Goal: Browse casually: Explore the website without a specific task or goal

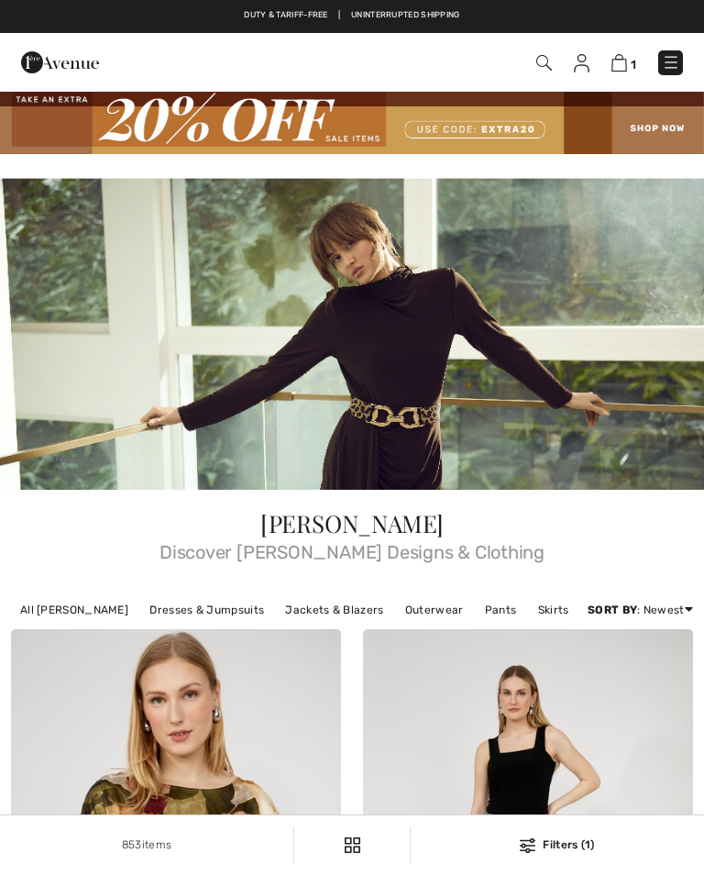
checkbox input "true"
click at [677, 62] on img at bounding box center [671, 62] width 18 height 18
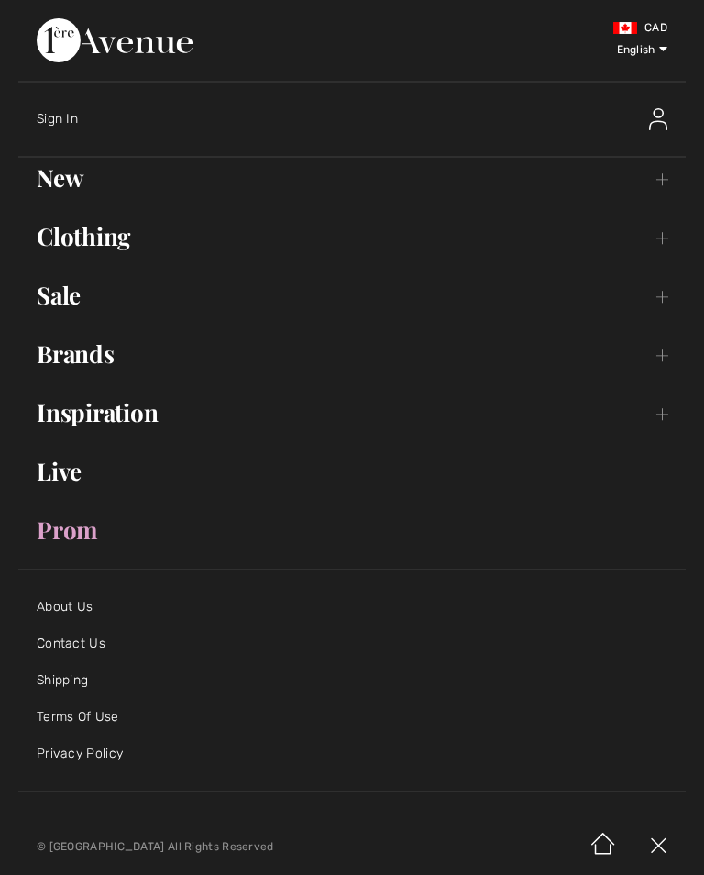
click at [84, 181] on link "New Toggle submenu" at bounding box center [351, 178] width 667 height 40
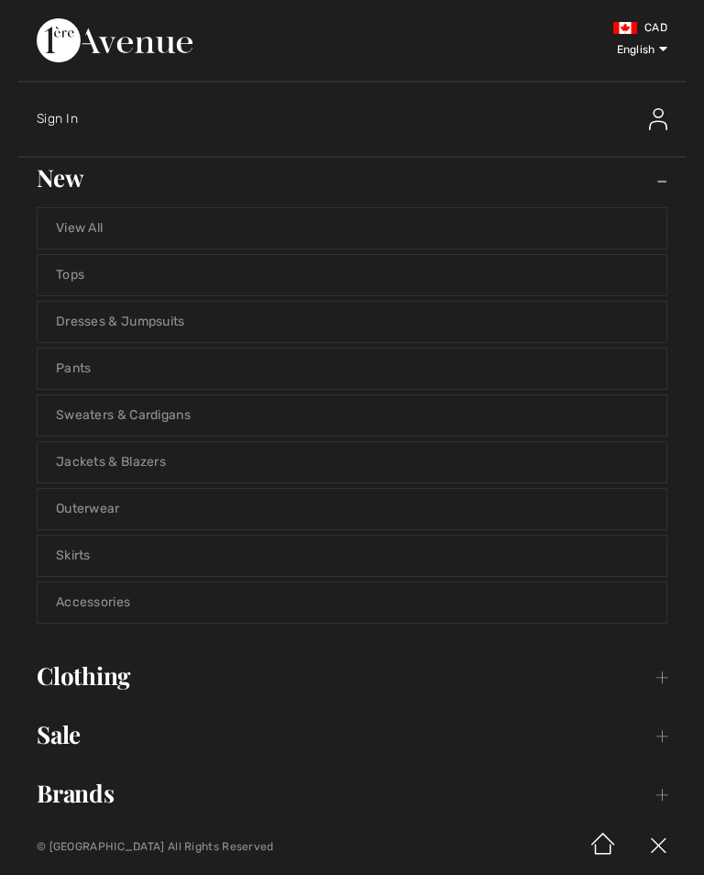
click at [104, 236] on link "View All" at bounding box center [352, 228] width 629 height 40
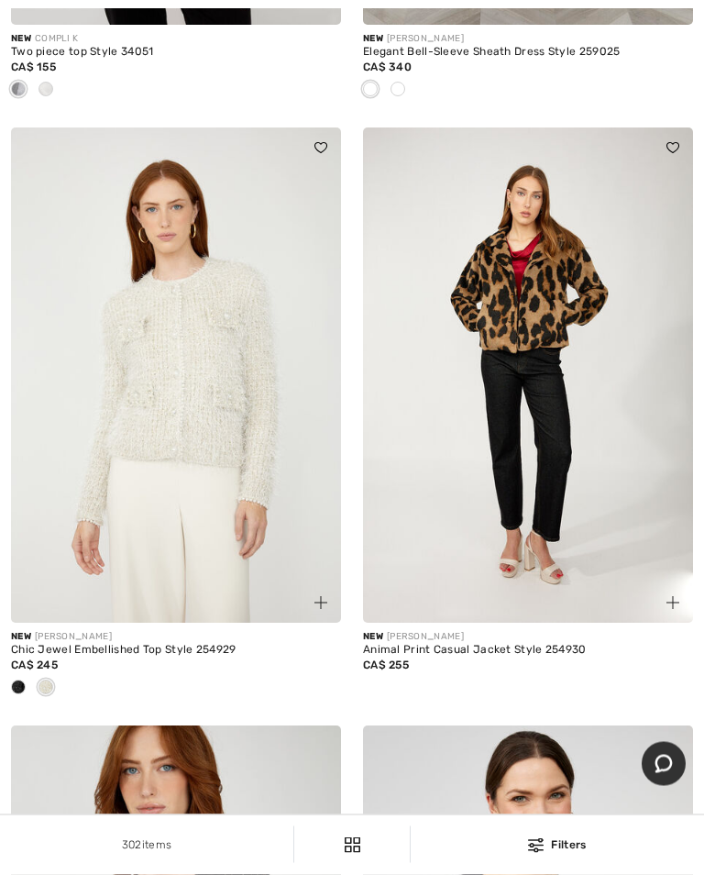
scroll to position [1898, 0]
click at [556, 463] on img at bounding box center [528, 374] width 330 height 495
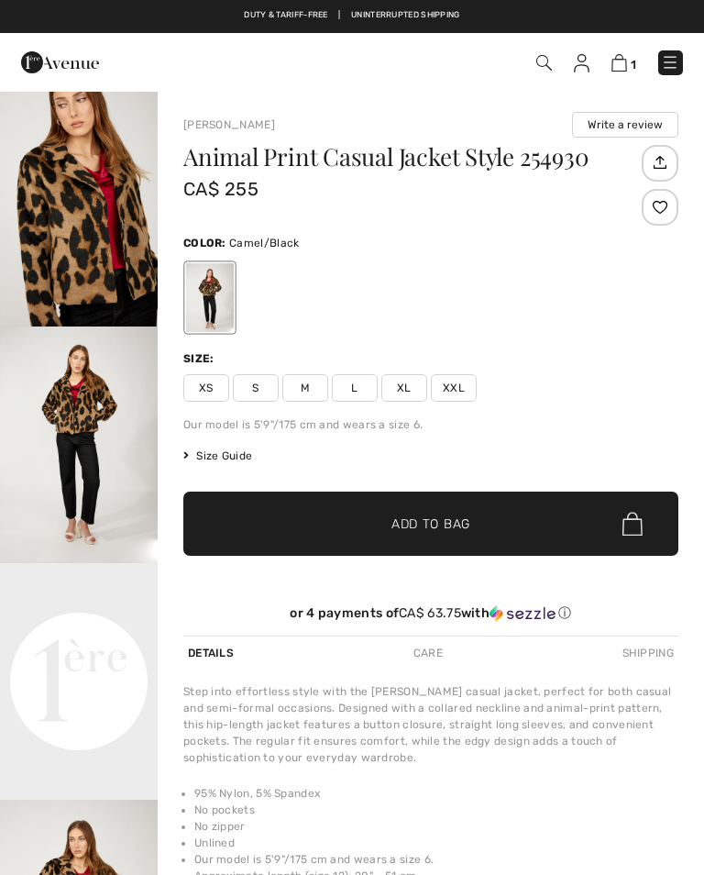
checkbox input "true"
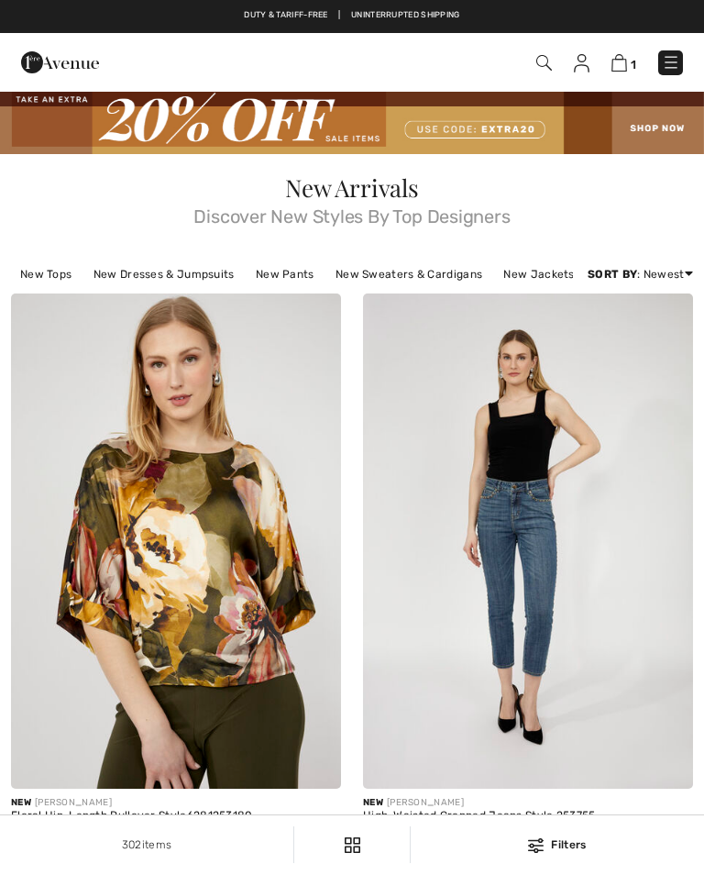
checkbox input "true"
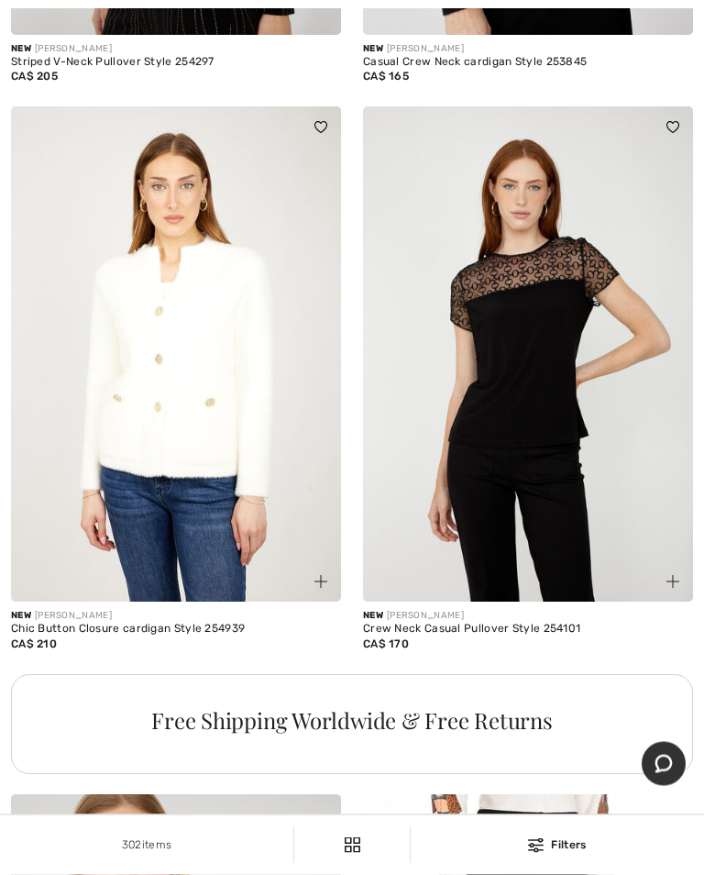
scroll to position [3084, 0]
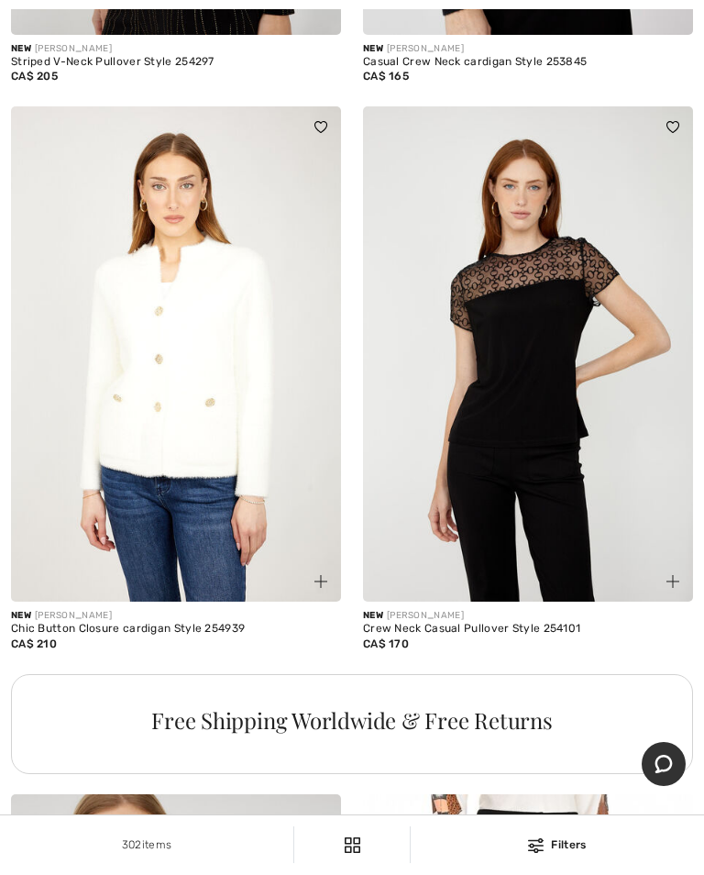
click at [548, 479] on img at bounding box center [528, 353] width 330 height 495
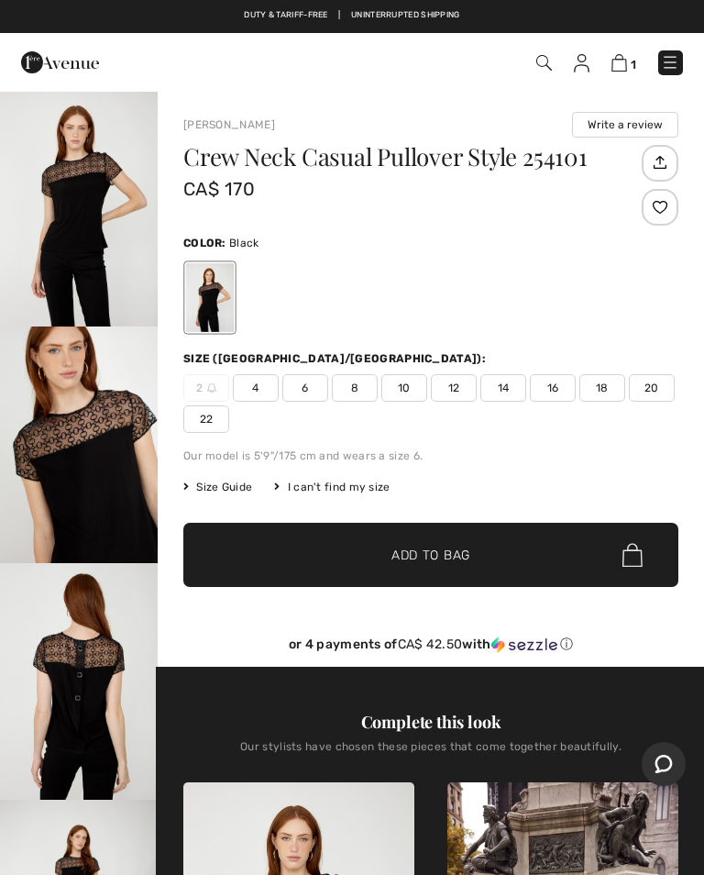
click at [109, 484] on img "2 / 4" at bounding box center [79, 444] width 158 height 237
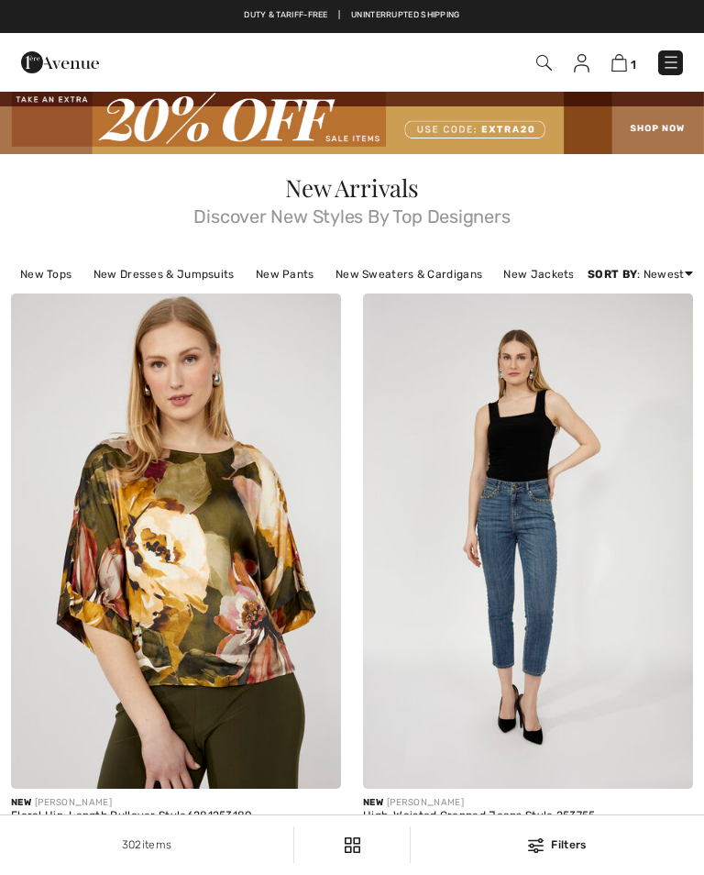
checkbox input "true"
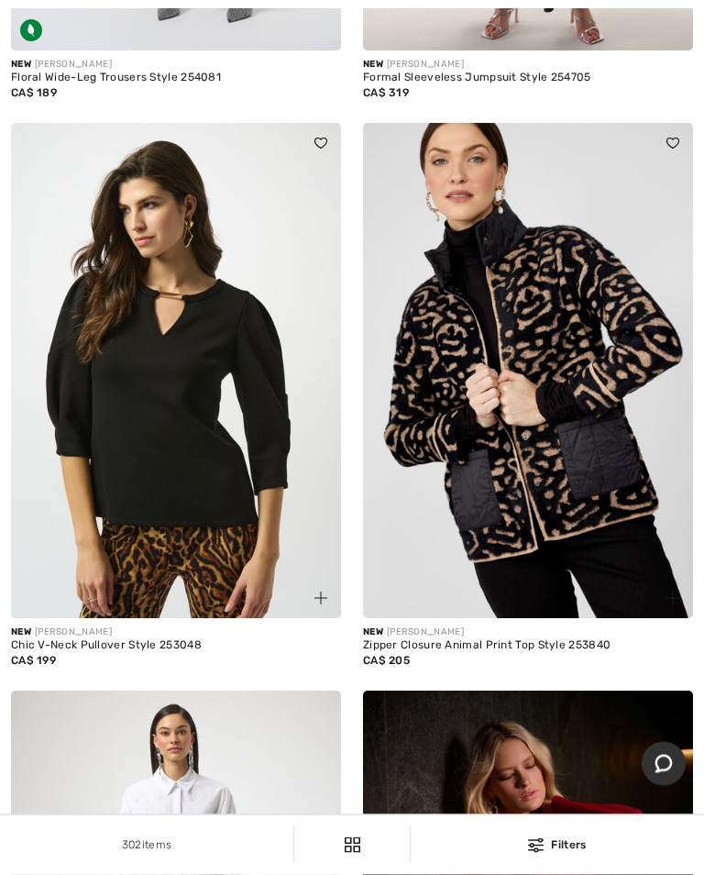
scroll to position [5486, 0]
click at [581, 479] on img at bounding box center [528, 370] width 330 height 495
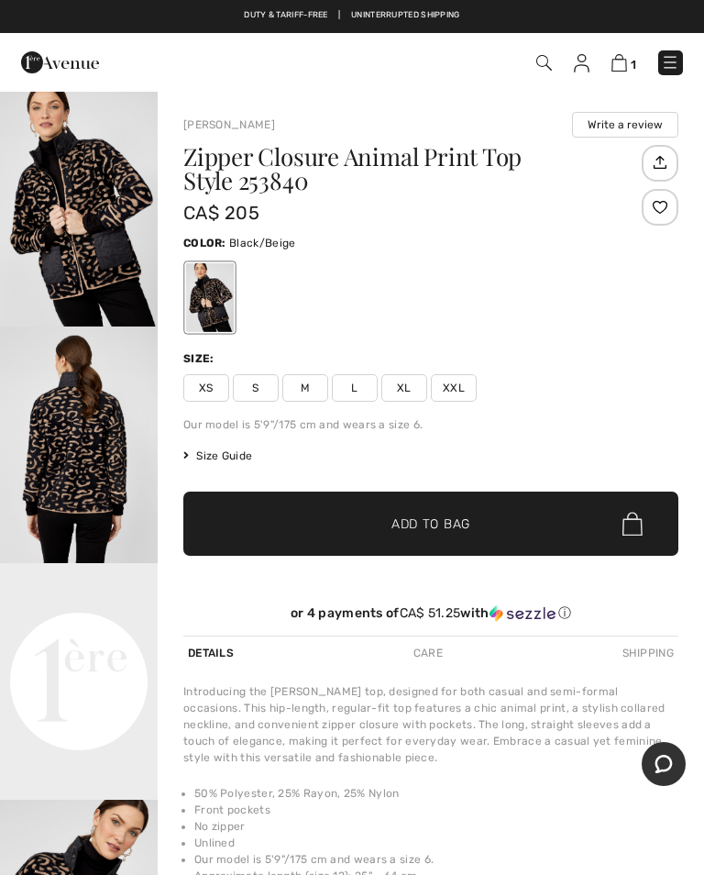
click at [233, 451] on span "Size Guide" at bounding box center [217, 455] width 69 height 17
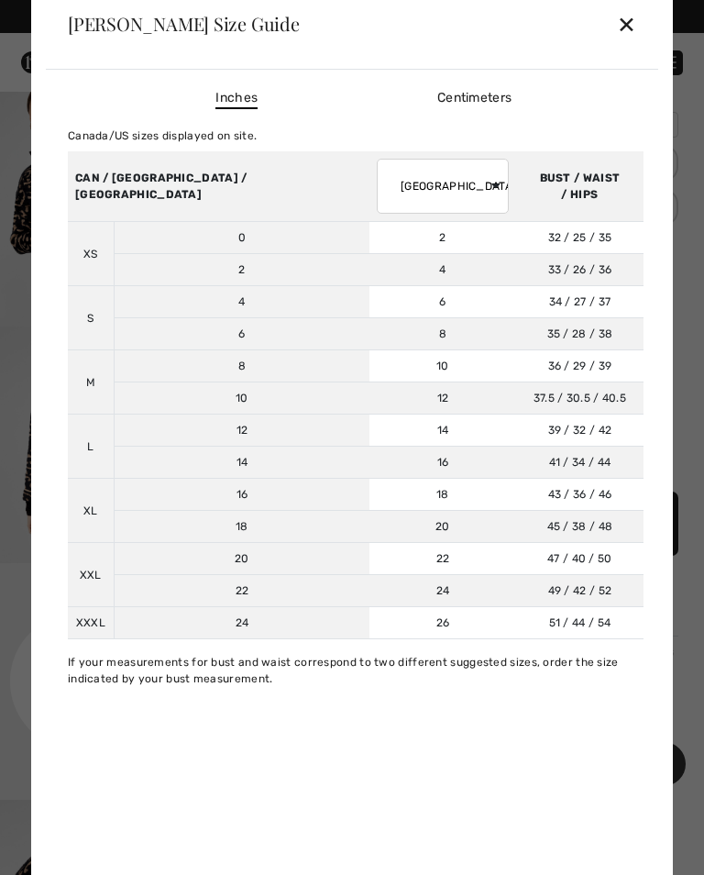
click at [635, 31] on div "✕" at bounding box center [626, 24] width 19 height 39
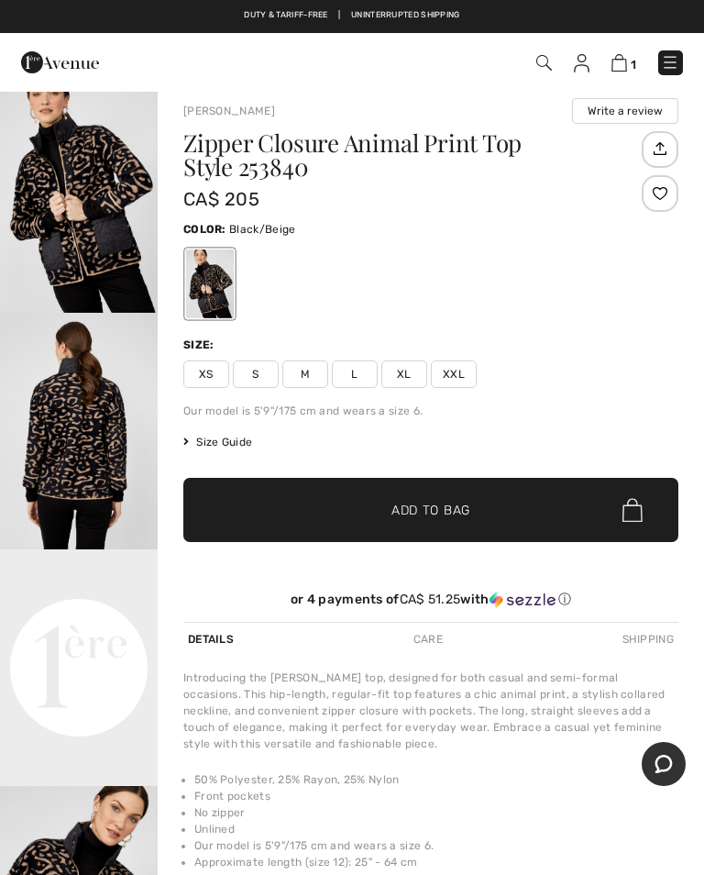
scroll to position [15, 0]
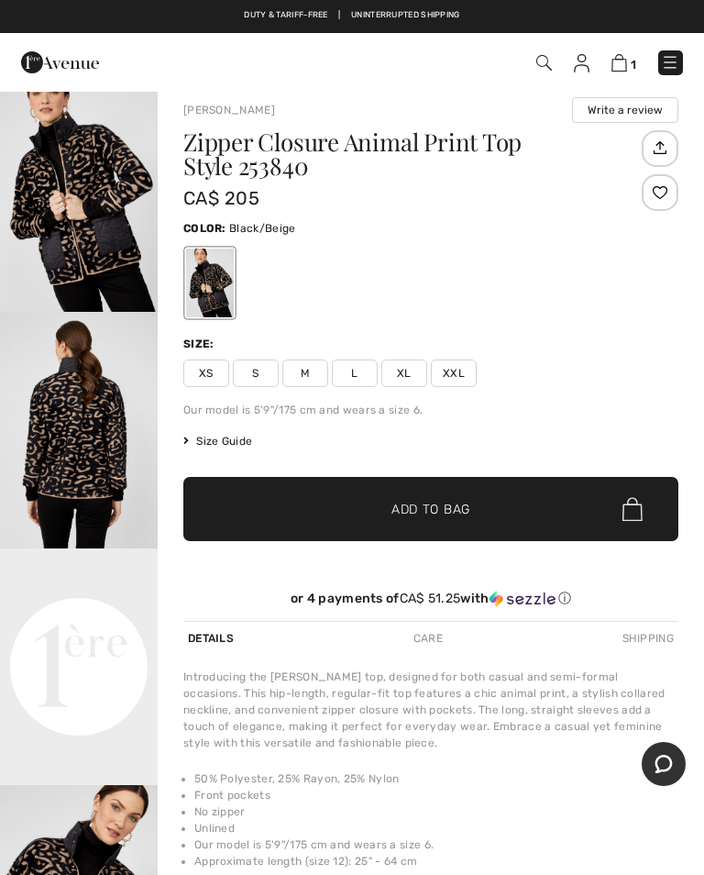
click at [95, 214] on img "1 / 4" at bounding box center [79, 193] width 158 height 237
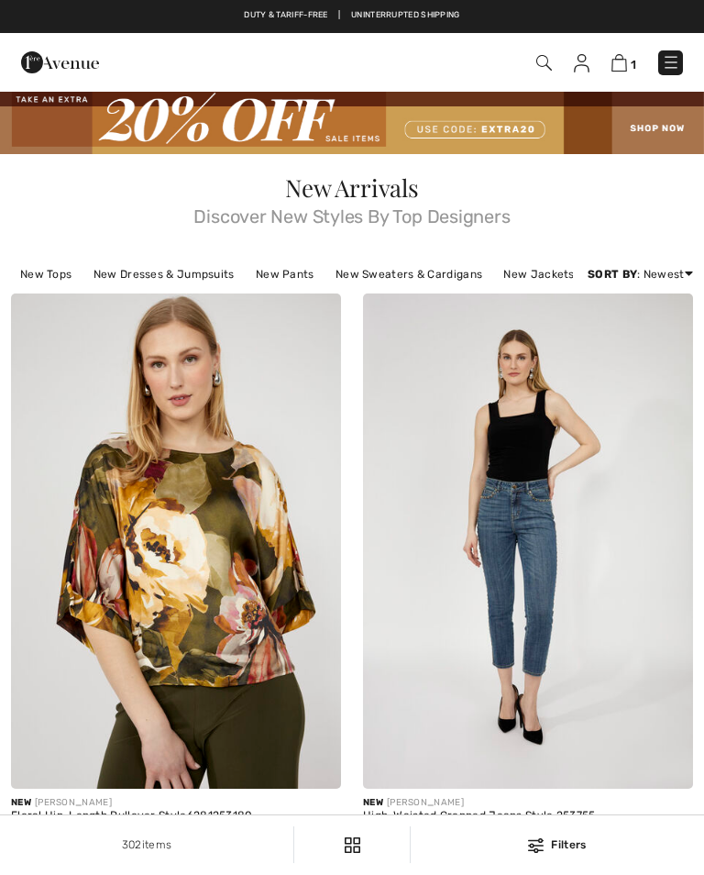
checkbox input "true"
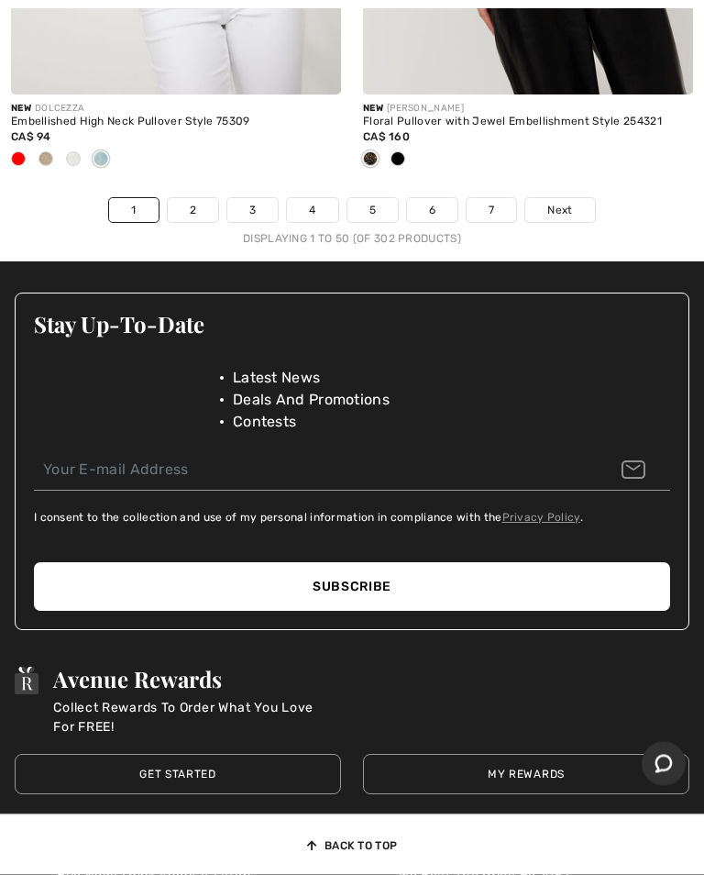
scroll to position [15312, 0]
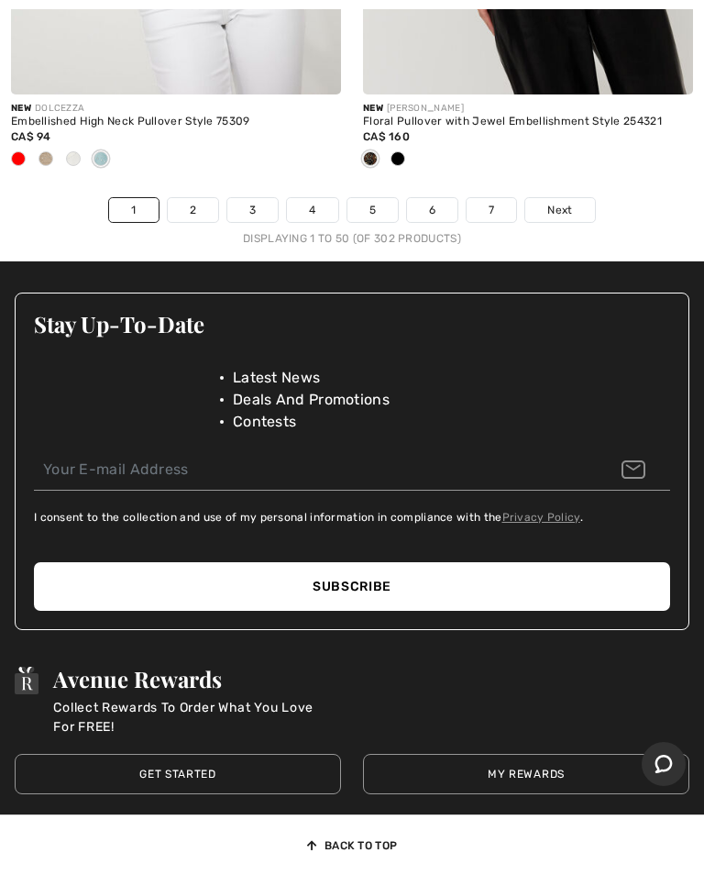
click at [564, 200] on link "Next" at bounding box center [559, 210] width 69 height 24
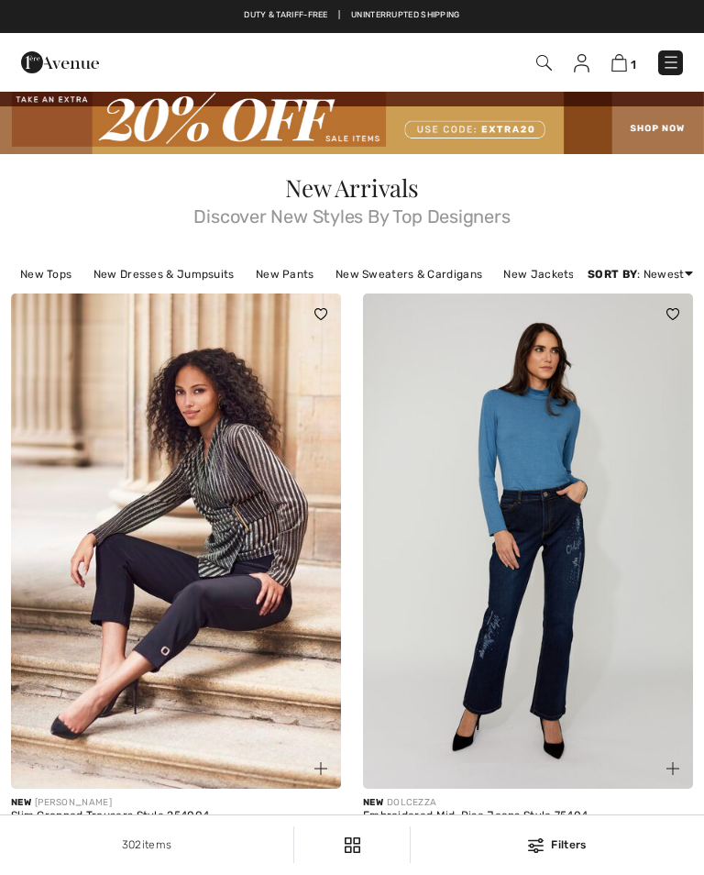
checkbox input "true"
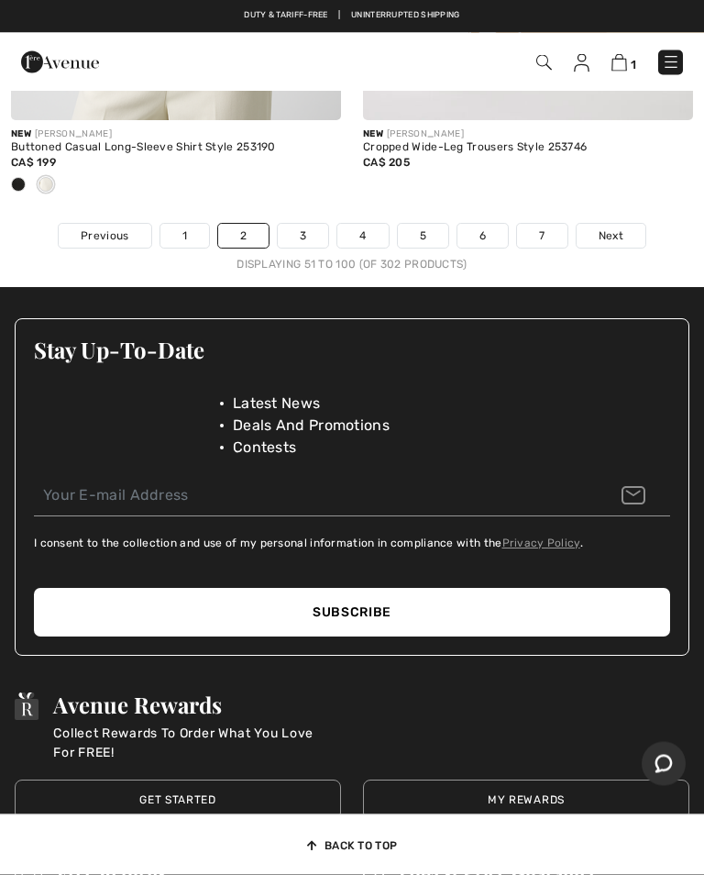
scroll to position [14944, 0]
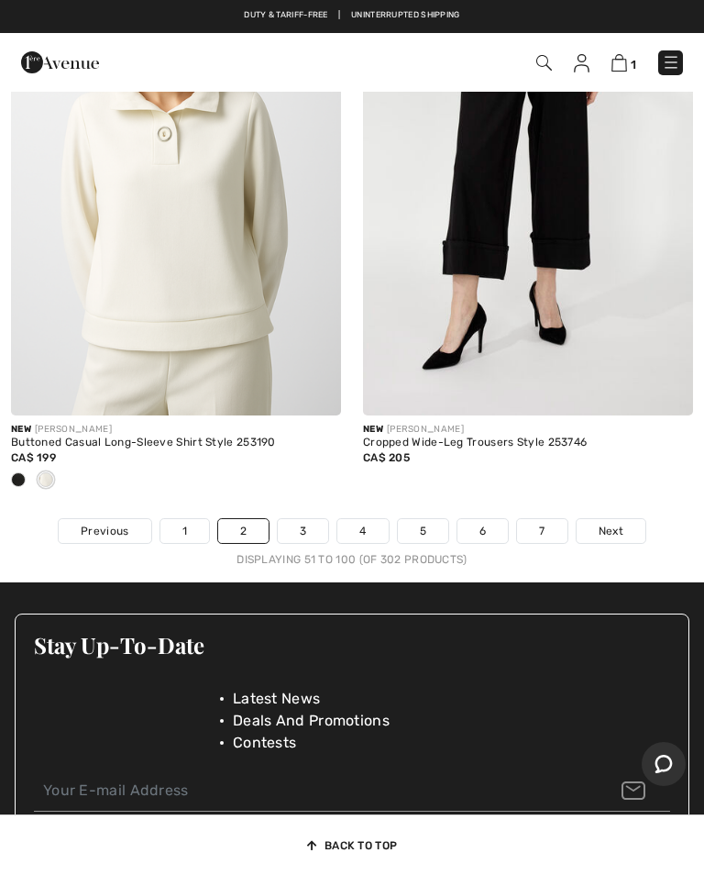
click at [626, 519] on link "Next" at bounding box center [611, 531] width 69 height 24
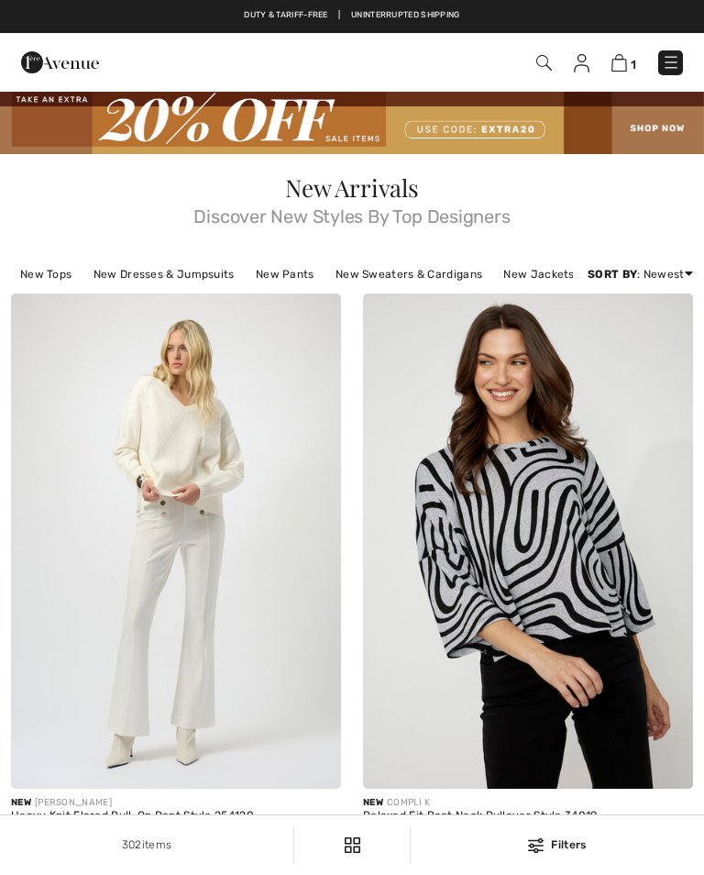
checkbox input "true"
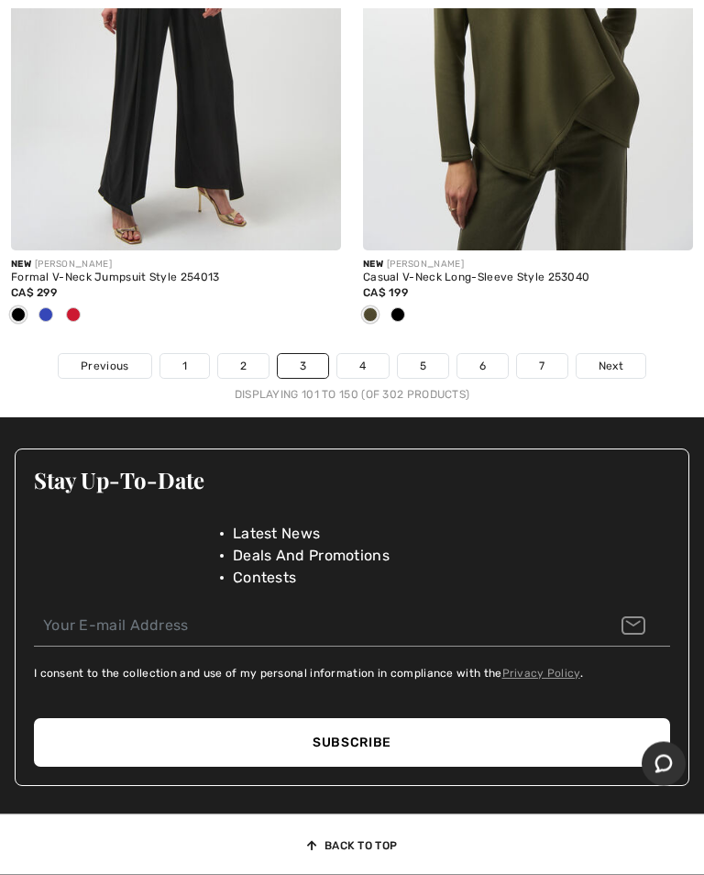
scroll to position [15277, 0]
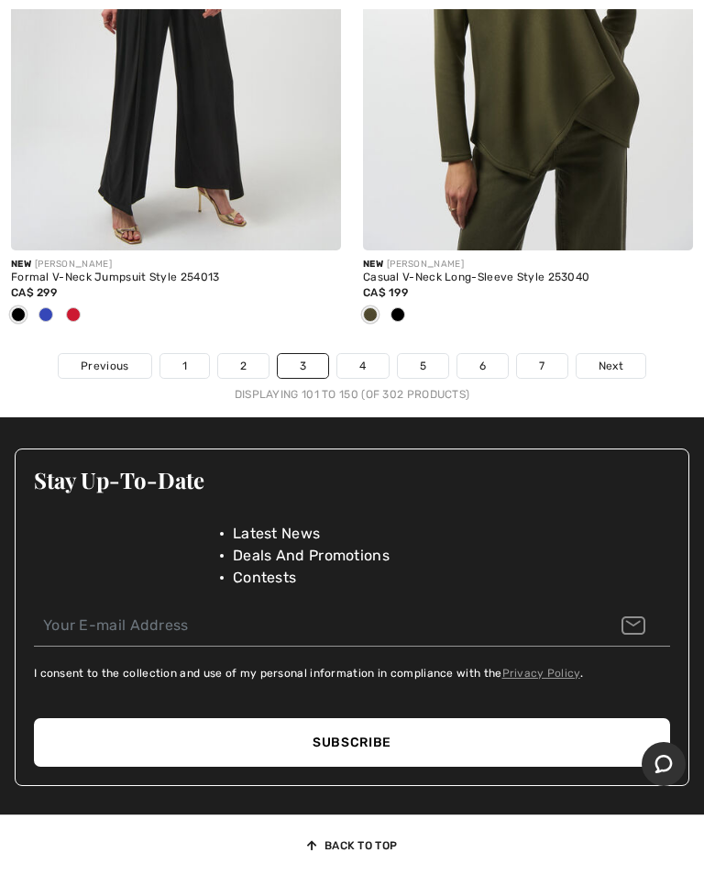
click at [618, 358] on span "Next" at bounding box center [611, 366] width 25 height 17
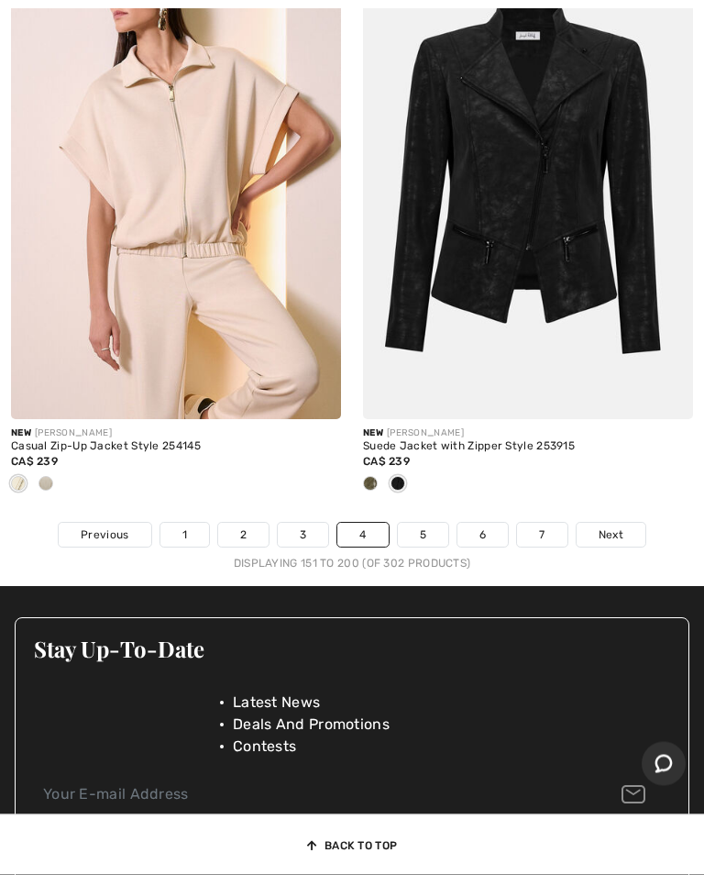
scroll to position [14845, 0]
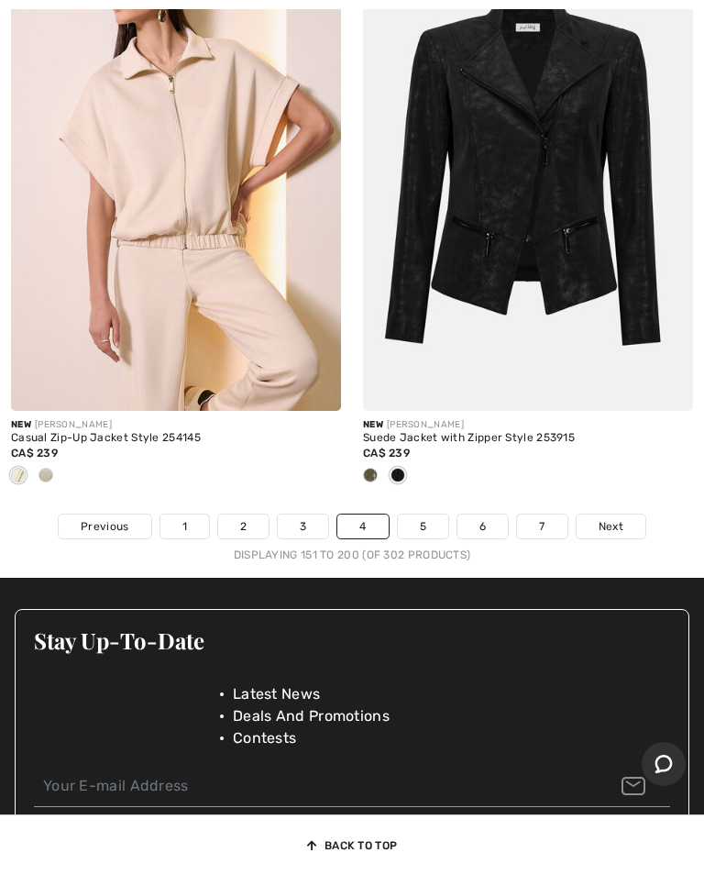
click at [623, 514] on link "Next" at bounding box center [611, 526] width 69 height 24
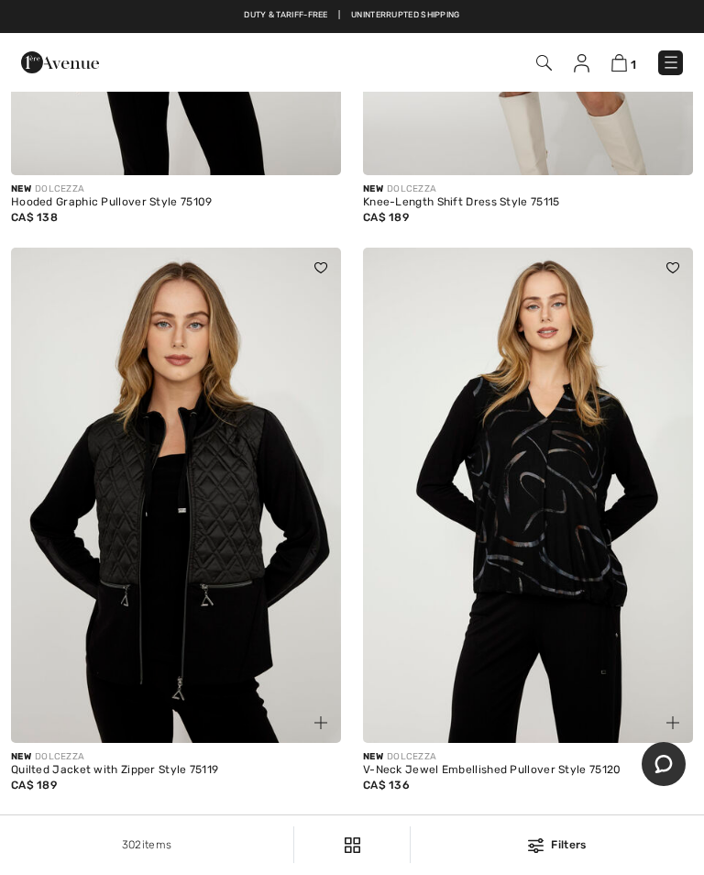
scroll to position [9971, 0]
